Goal: Communication & Community: Answer question/provide support

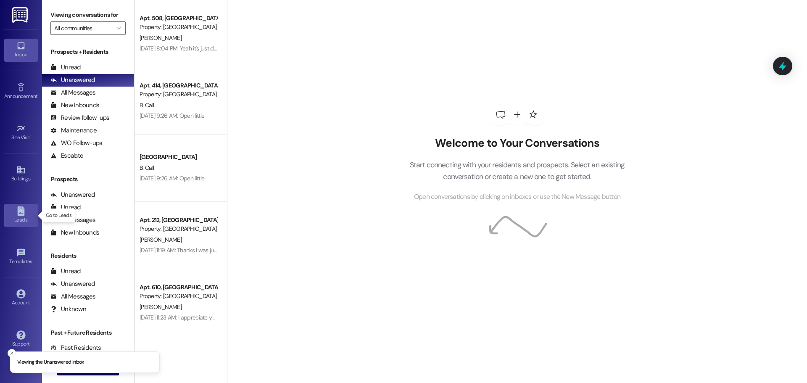
click at [11, 214] on link "Leads" at bounding box center [21, 215] width 34 height 23
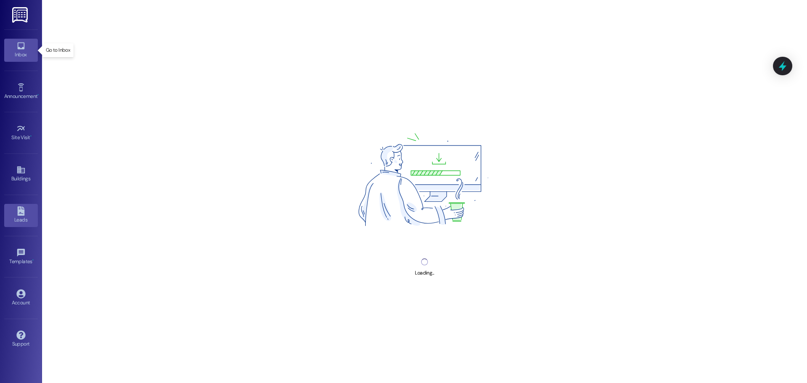
click at [22, 48] on icon at bounding box center [20, 45] width 7 height 7
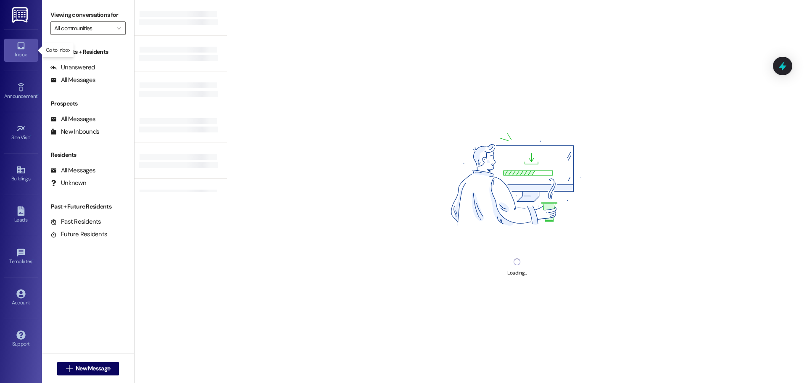
click at [22, 48] on icon at bounding box center [20, 45] width 7 height 7
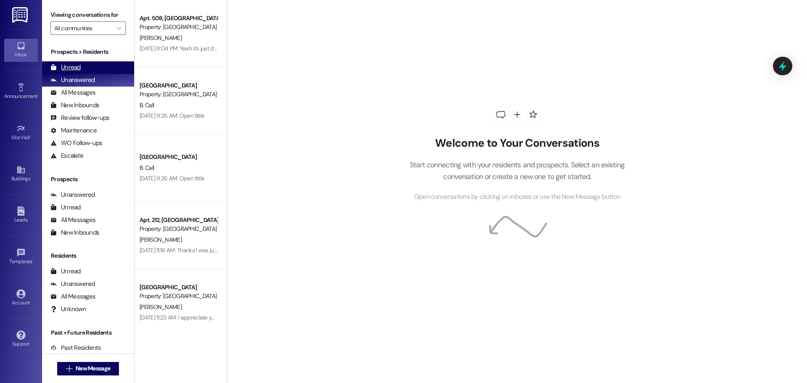
click at [83, 68] on div "Unread (0)" at bounding box center [88, 67] width 92 height 13
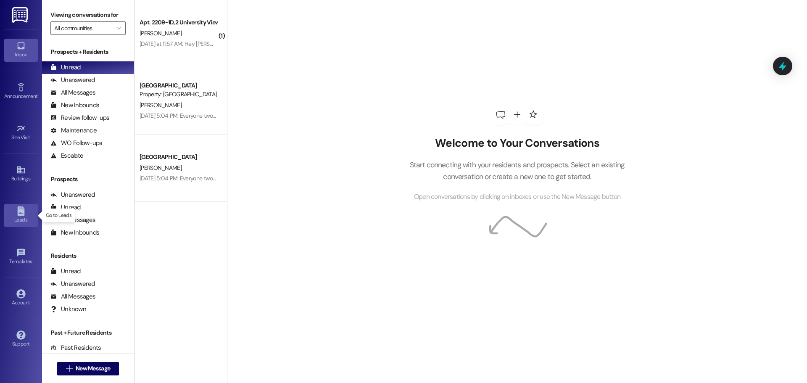
click at [27, 221] on div "Leads" at bounding box center [21, 220] width 42 height 8
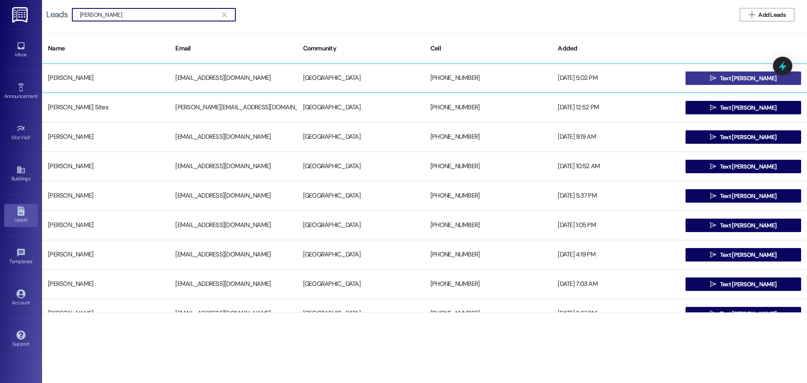
type input "[PERSON_NAME]"
click at [701, 77] on button " Text [PERSON_NAME]" at bounding box center [744, 77] width 116 height 13
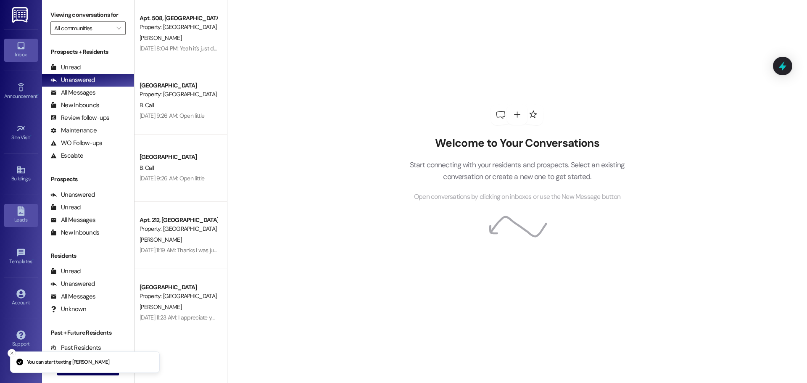
click at [18, 211] on icon at bounding box center [20, 210] width 7 height 9
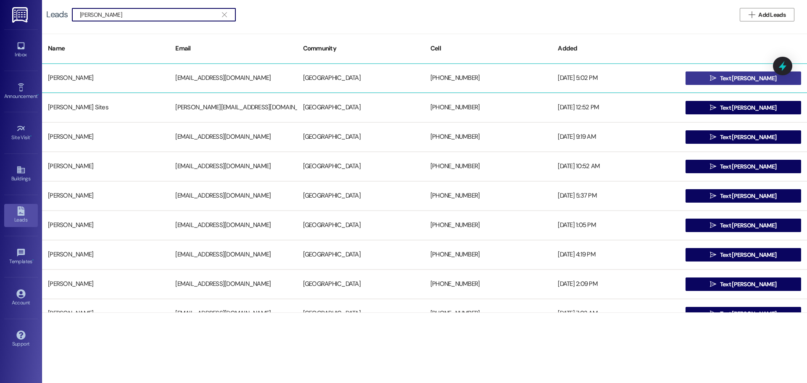
type input "[PERSON_NAME]"
click at [717, 78] on icon "" at bounding box center [713, 78] width 6 height 7
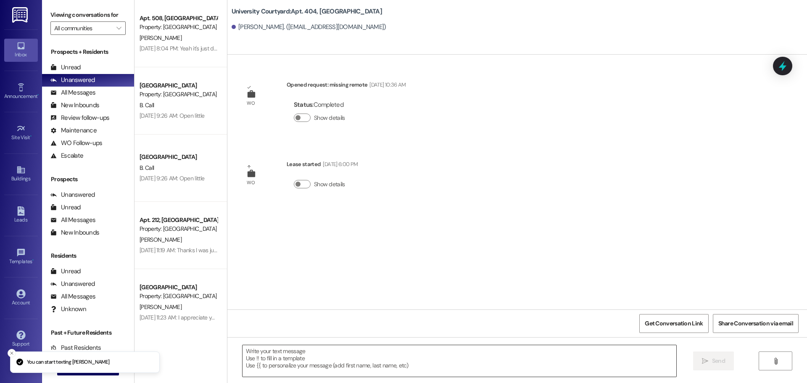
click at [319, 353] on textarea at bounding box center [460, 361] width 434 height 32
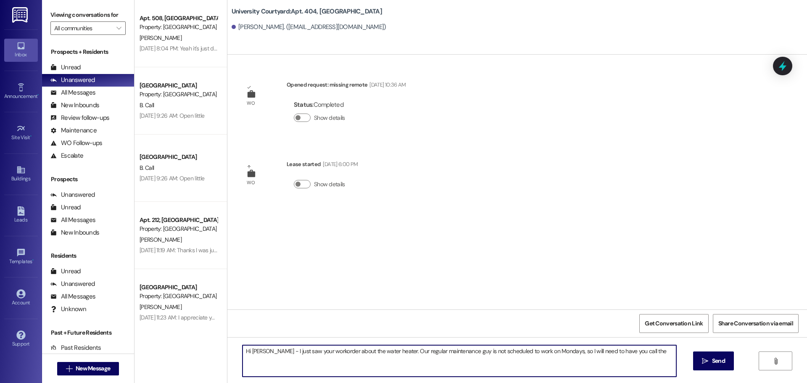
paste textarea "If there is a maintenance emergency after hours, call our 24/7 emergency line a…"
drag, startPoint x: 330, startPoint y: 360, endPoint x: 629, endPoint y: 342, distance: 299.9
click at [629, 342] on div "Hi [PERSON_NAME] - I just saw your workorder about the water heater. Our regula…" at bounding box center [517, 368] width 580 height 63
click at [300, 363] on textarea "Hi [PERSON_NAME] - I just saw your workorder about the water heater. Our regula…" at bounding box center [460, 361] width 434 height 32
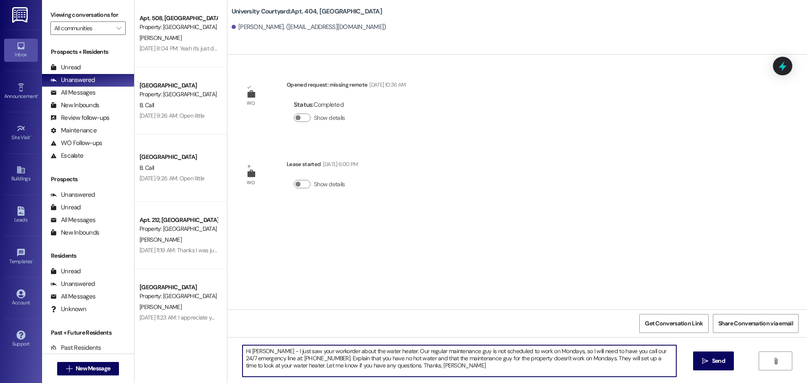
type textarea "Hi [PERSON_NAME] - I just saw your workorder about the water heater. Our regula…"
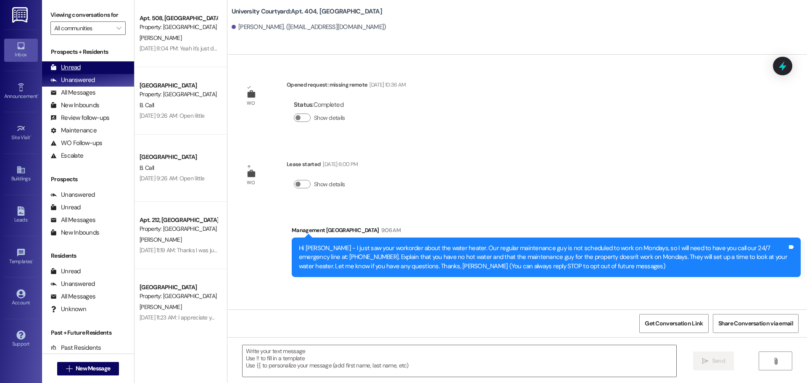
click at [101, 65] on div "Unread (0)" at bounding box center [88, 67] width 92 height 13
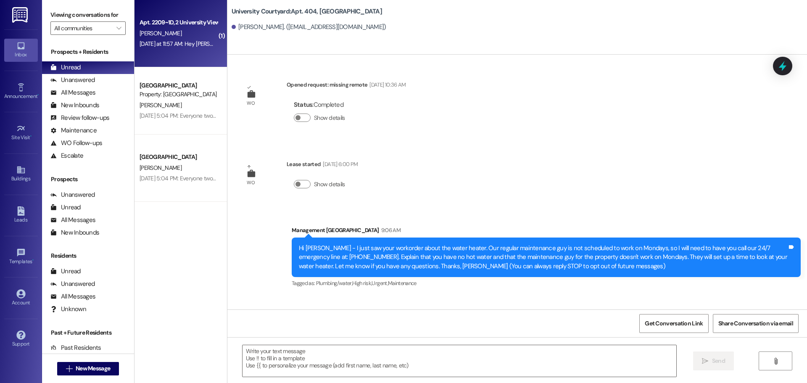
click at [182, 38] on div "[PERSON_NAME]" at bounding box center [178, 33] width 79 height 11
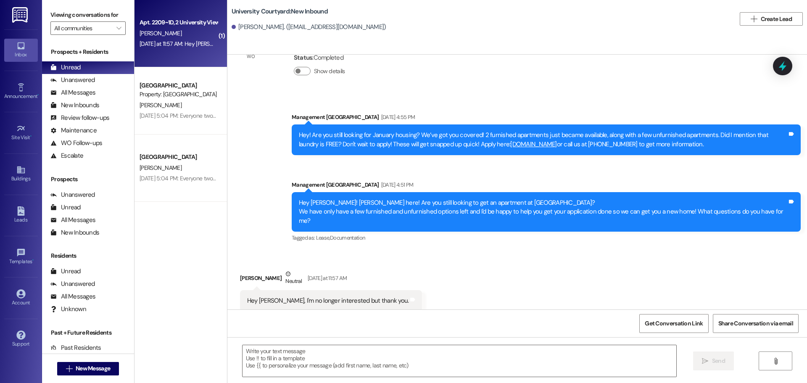
scroll to position [307, 0]
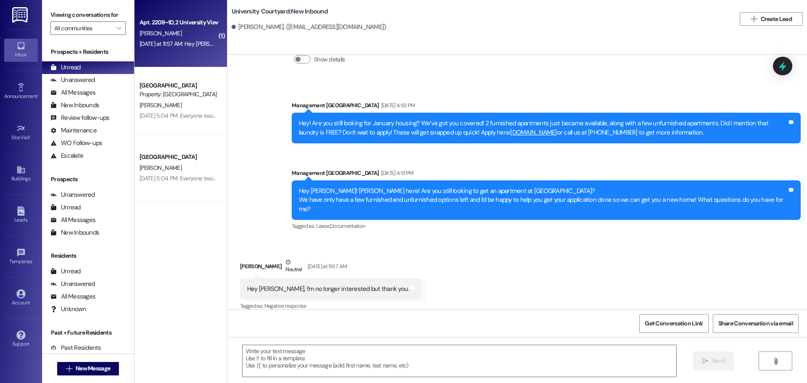
click at [345, 344] on div " Send " at bounding box center [517, 368] width 580 height 63
click at [345, 355] on textarea at bounding box center [460, 361] width 434 height 32
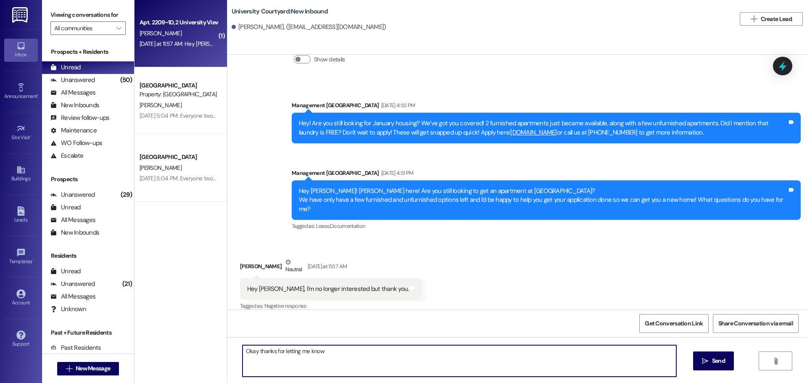
type textarea "Okay thanks for letting me know!"
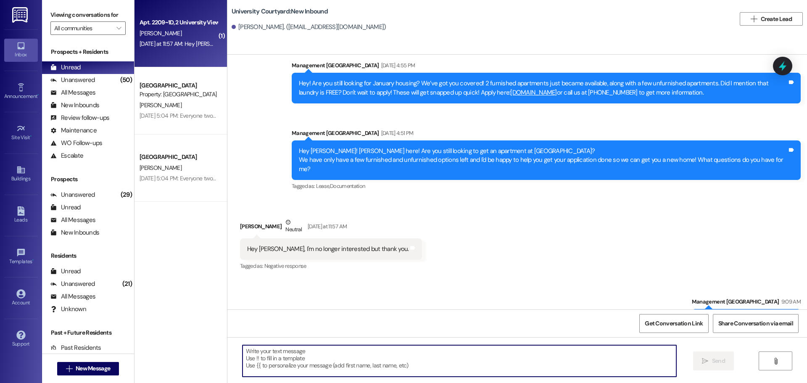
scroll to position [366, 0]
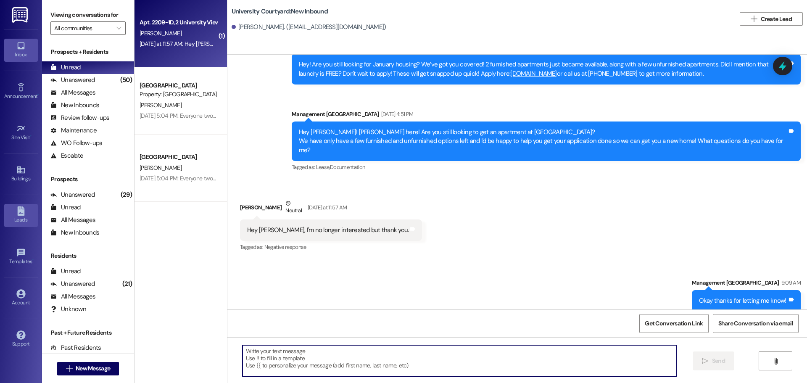
click at [16, 222] on div "Leads" at bounding box center [21, 220] width 42 height 8
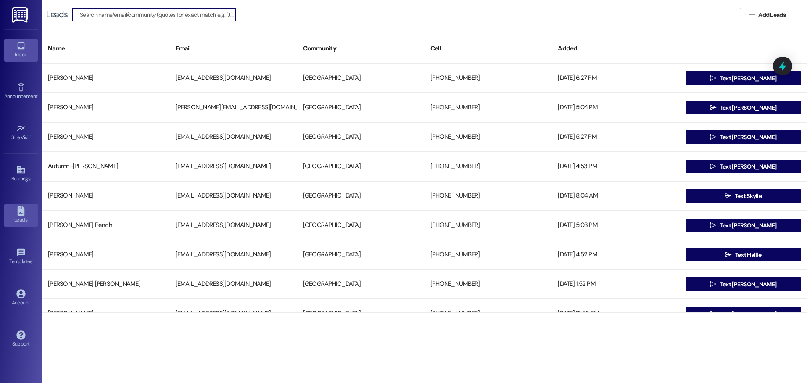
click at [25, 52] on div "Inbox" at bounding box center [21, 54] width 42 height 8
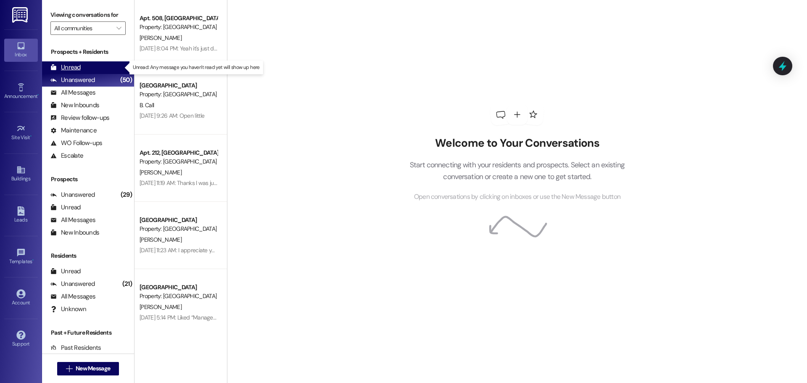
click at [67, 65] on div "Unread" at bounding box center [65, 67] width 30 height 9
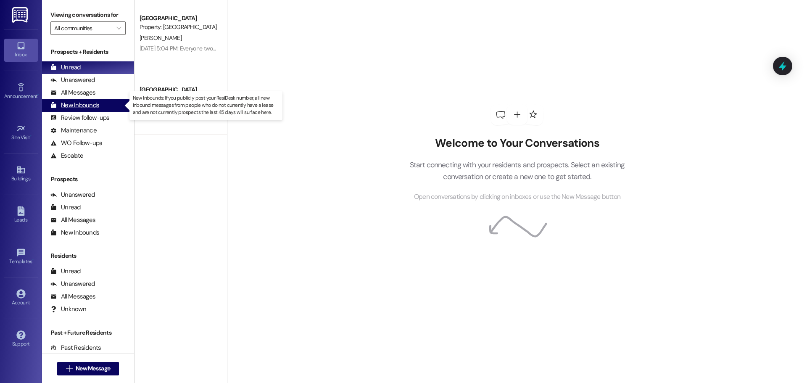
click at [93, 99] on div "New Inbounds (0)" at bounding box center [88, 105] width 92 height 13
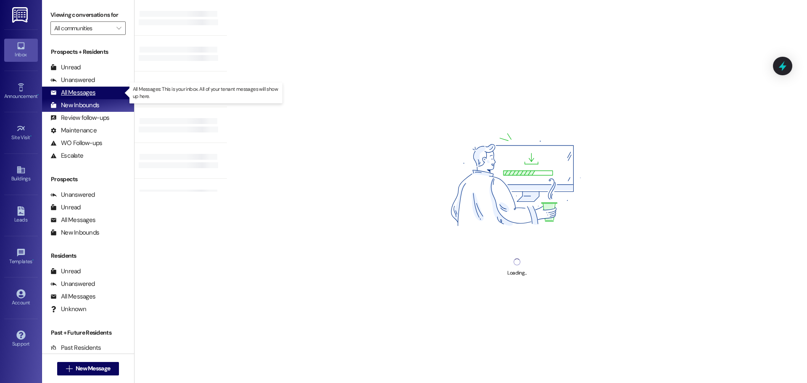
click at [91, 90] on div "All Messages" at bounding box center [72, 92] width 45 height 9
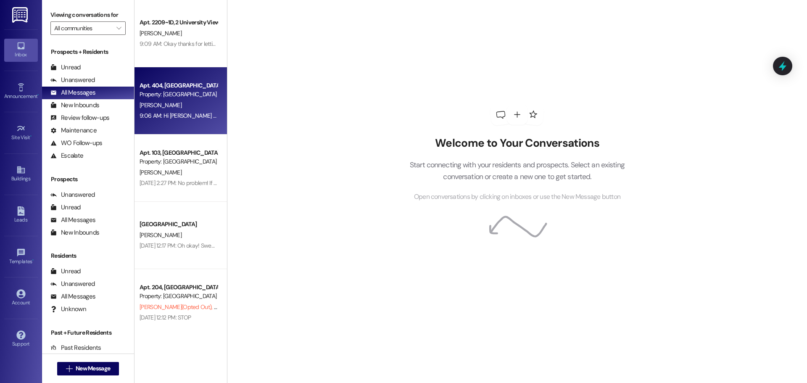
click at [188, 103] on div "S. Mead" at bounding box center [178, 105] width 79 height 11
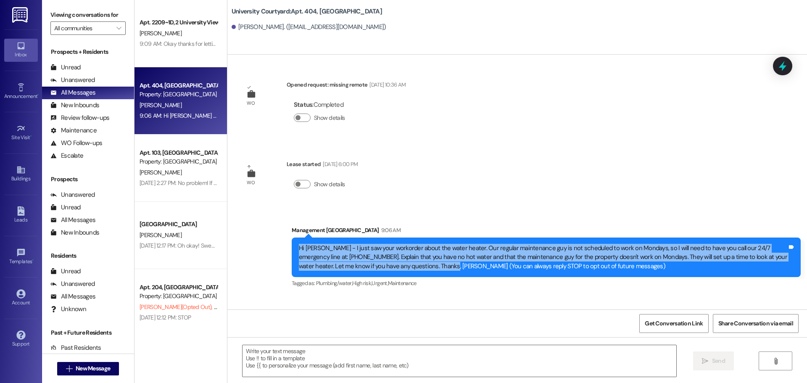
drag, startPoint x: 405, startPoint y: 267, endPoint x: 284, endPoint y: 250, distance: 122.0
click at [286, 250] on div "Sent via SMS Management University Courtyard 9:06 AM Hi Sarah - I just saw your…" at bounding box center [547, 258] width 522 height 77
copy div "Hi [PERSON_NAME] - I just saw your workorder about the water heater. Our regula…"
click at [17, 219] on div "Leads" at bounding box center [21, 220] width 42 height 8
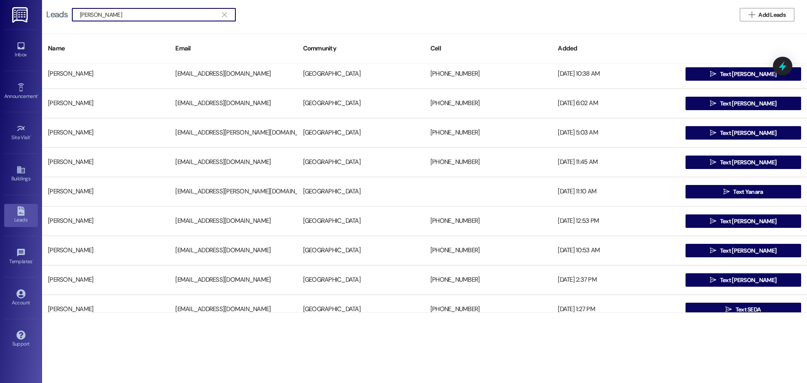
scroll to position [280, 0]
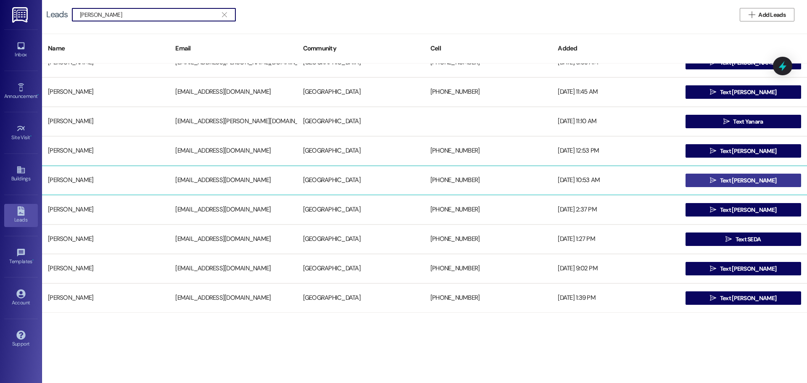
type input "ethan car"
click at [761, 182] on span "Text Ethan" at bounding box center [749, 180] width 60 height 9
click at [740, 181] on span "Text Ethan" at bounding box center [748, 180] width 56 height 9
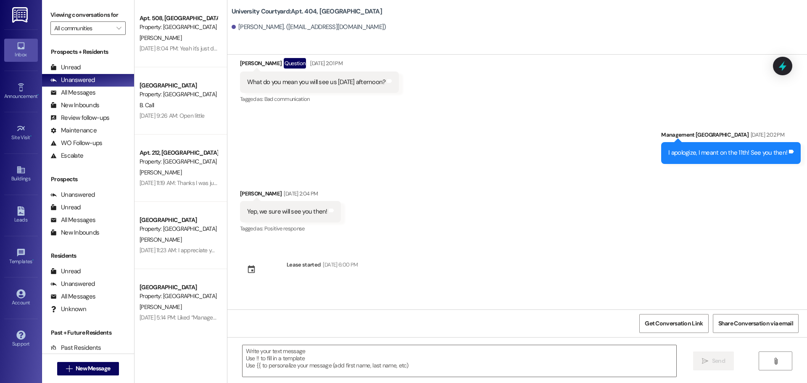
scroll to position [2893, 0]
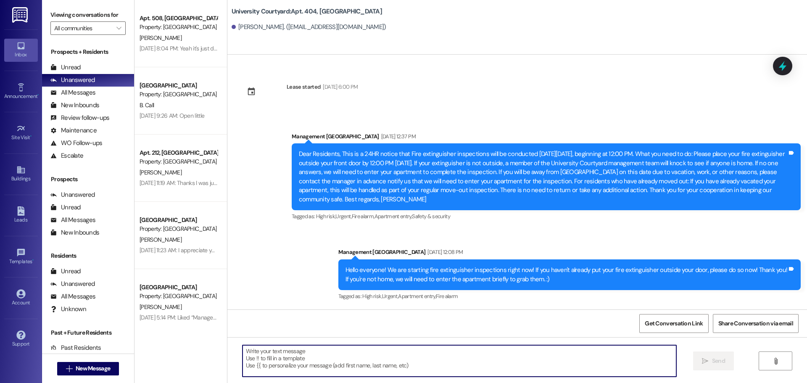
click at [354, 360] on textarea at bounding box center [460, 361] width 434 height 32
paste textarea "Hi [PERSON_NAME] - I just saw your workorder about the water heater. Our regula…"
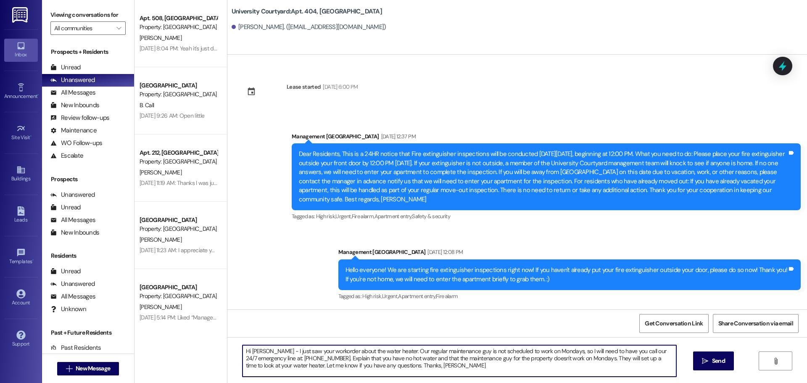
drag, startPoint x: 257, startPoint y: 351, endPoint x: 246, endPoint y: 347, distance: 11.6
click at [246, 347] on textarea "Hi [PERSON_NAME] - I just saw your workorder about the water heater. Our regula…" at bounding box center [460, 361] width 434 height 32
type textarea "Hi Ethan - I just saw your workorder about the water heater. Our regular mainte…"
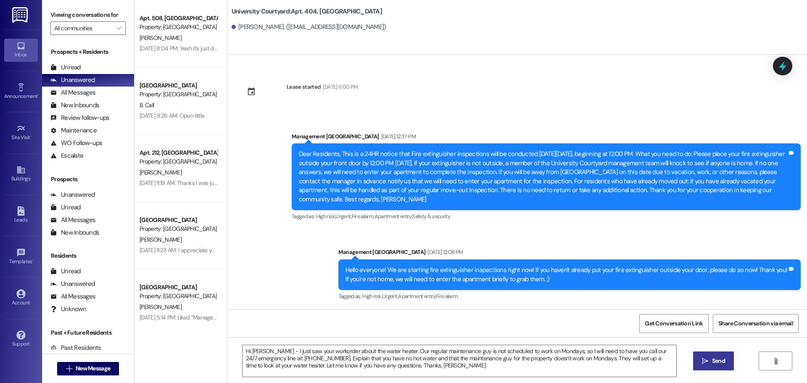
click at [712, 367] on button " Send" at bounding box center [713, 361] width 41 height 19
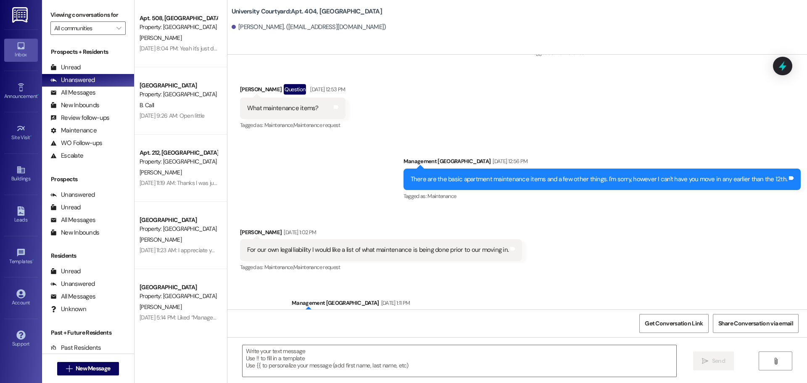
scroll to position [2338, 0]
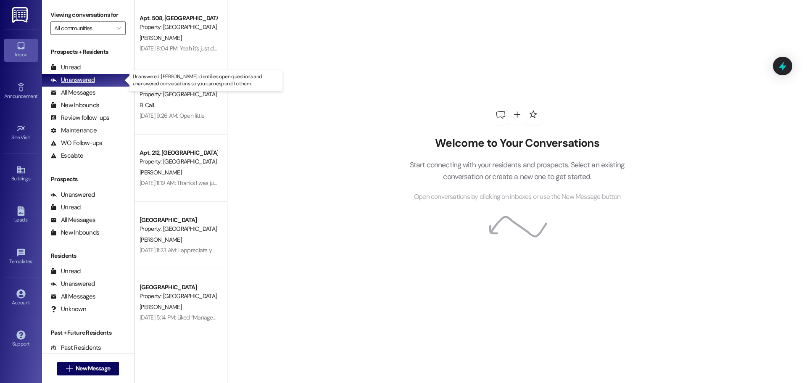
click at [87, 74] on div "Unanswered (0)" at bounding box center [88, 80] width 92 height 13
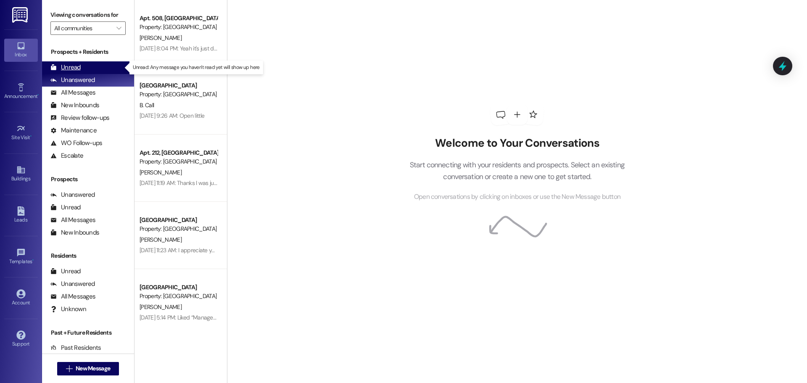
click at [93, 63] on div "Unread (0)" at bounding box center [88, 67] width 92 height 13
